Goal: Navigation & Orientation: Find specific page/section

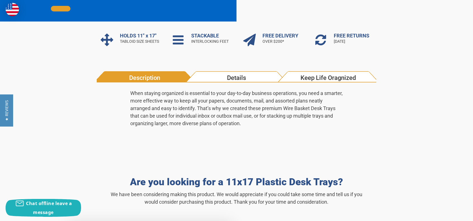
scroll to position [133, 0]
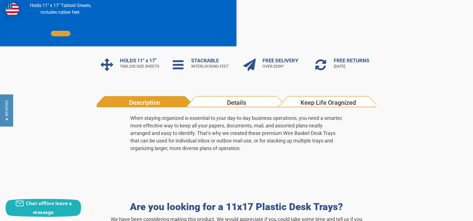
click at [252, 110] on div "When staying organized is essential to your day-to-day business operations, you…" at bounding box center [236, 134] width 279 height 55
click at [252, 107] on span "Details" at bounding box center [236, 102] width 87 height 9
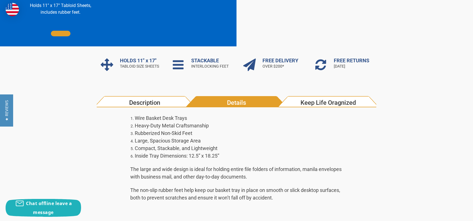
click at [335, 103] on span "Keep Life Oragnized" at bounding box center [327, 102] width 87 height 9
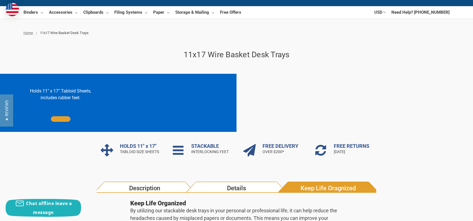
scroll to position [0, 0]
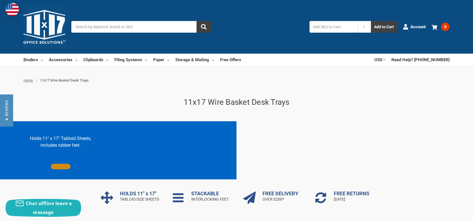
click at [62, 166] on link at bounding box center [61, 167] width 20 height 6
click at [68, 142] on p "Holds 11" x 17" Tabloid Sheets, includes rubber feet." at bounding box center [61, 141] width 110 height 13
click at [64, 165] on link at bounding box center [61, 167] width 20 height 6
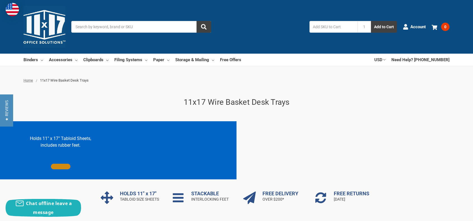
click at [64, 165] on link at bounding box center [61, 167] width 20 height 6
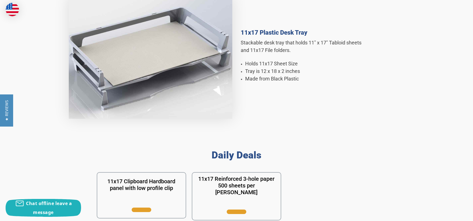
scroll to position [503, 0]
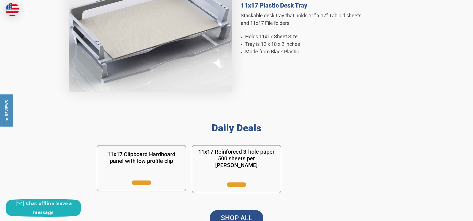
click at [238, 215] on link "SHOP ALL" at bounding box center [237, 218] width 54 height 16
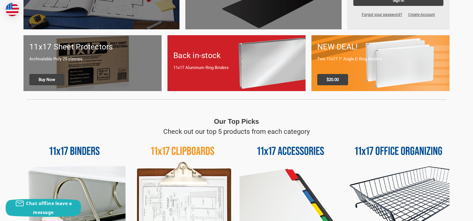
scroll to position [224, 0]
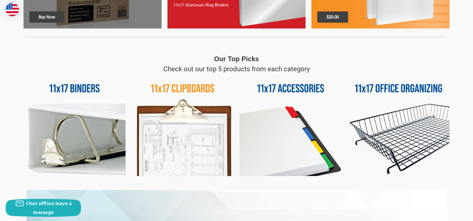
click at [395, 124] on img at bounding box center [398, 125] width 102 height 102
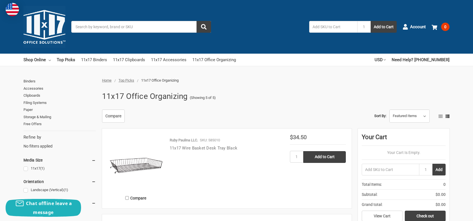
click at [220, 147] on link "11x17 Wire Basket Desk Tray Black" at bounding box center [204, 148] width 68 height 5
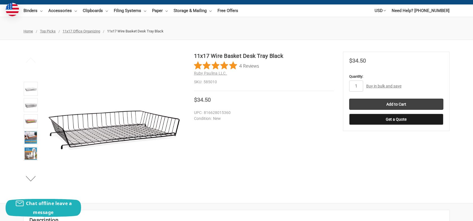
scroll to position [84, 0]
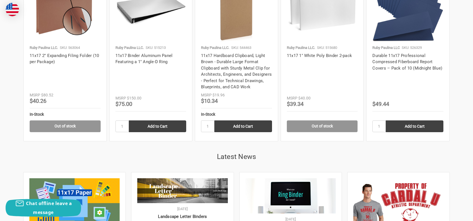
scroll to position [1006, 0]
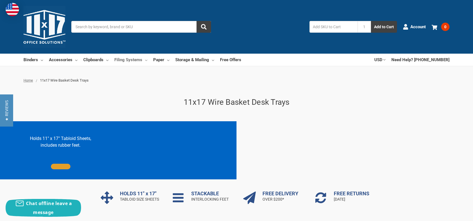
click at [145, 58] on link "Filing Systems" at bounding box center [130, 60] width 33 height 12
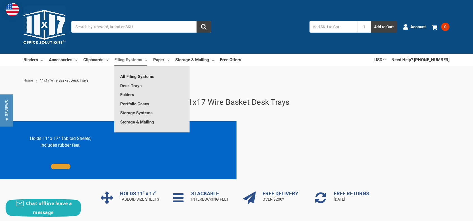
click at [137, 76] on link "All Filing Systems" at bounding box center [151, 76] width 75 height 9
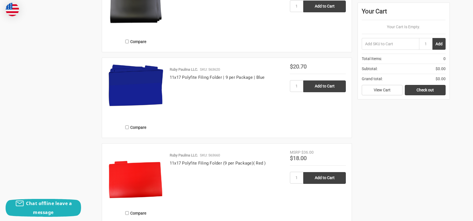
scroll to position [1174, 0]
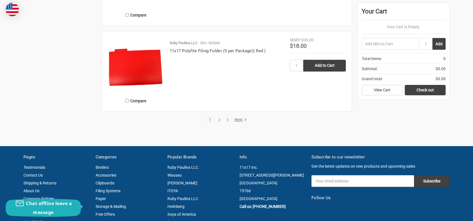
click at [240, 120] on link "Next" at bounding box center [240, 119] width 14 height 5
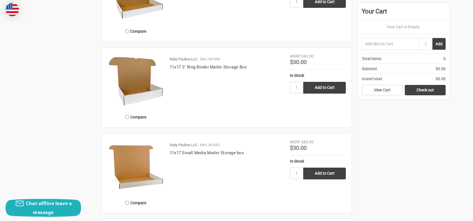
scroll to position [1146, 0]
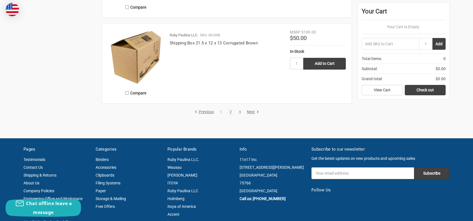
click at [239, 111] on link "3" at bounding box center [240, 112] width 6 height 4
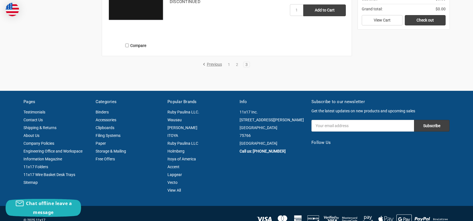
scroll to position [894, 0]
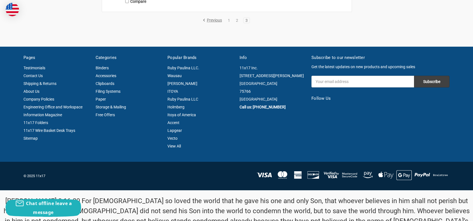
scroll to position [940, 0]
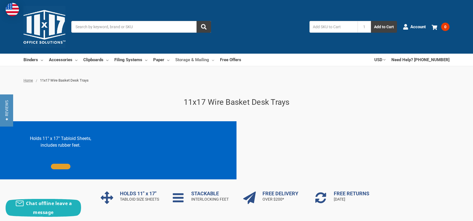
click at [212, 61] on use at bounding box center [213, 60] width 2 height 1
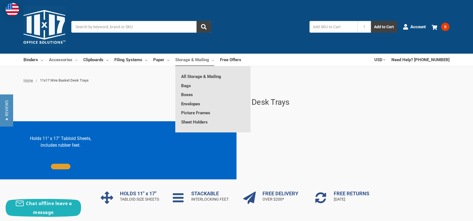
click at [75, 60] on use at bounding box center [76, 60] width 2 height 1
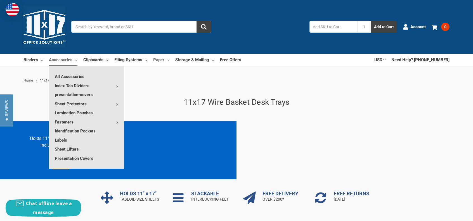
click at [166, 60] on link "Paper" at bounding box center [161, 60] width 16 height 12
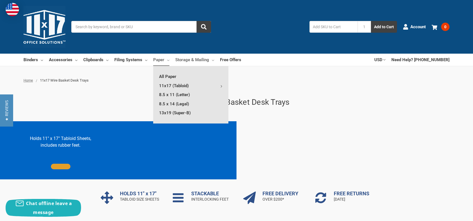
click at [208, 60] on link "Storage & Mailing" at bounding box center [194, 60] width 39 height 12
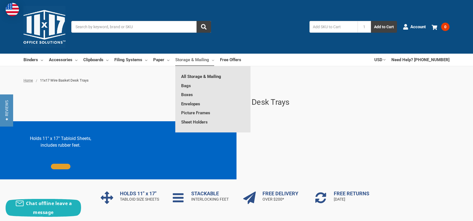
click at [199, 76] on link "All Storage & Mailing" at bounding box center [212, 76] width 75 height 9
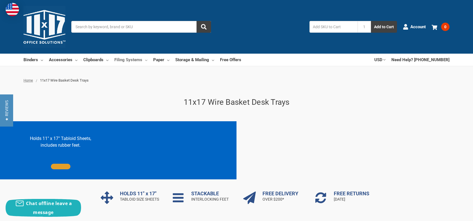
click at [145, 60] on icon at bounding box center [146, 60] width 2 height 2
